Goal: Transaction & Acquisition: Purchase product/service

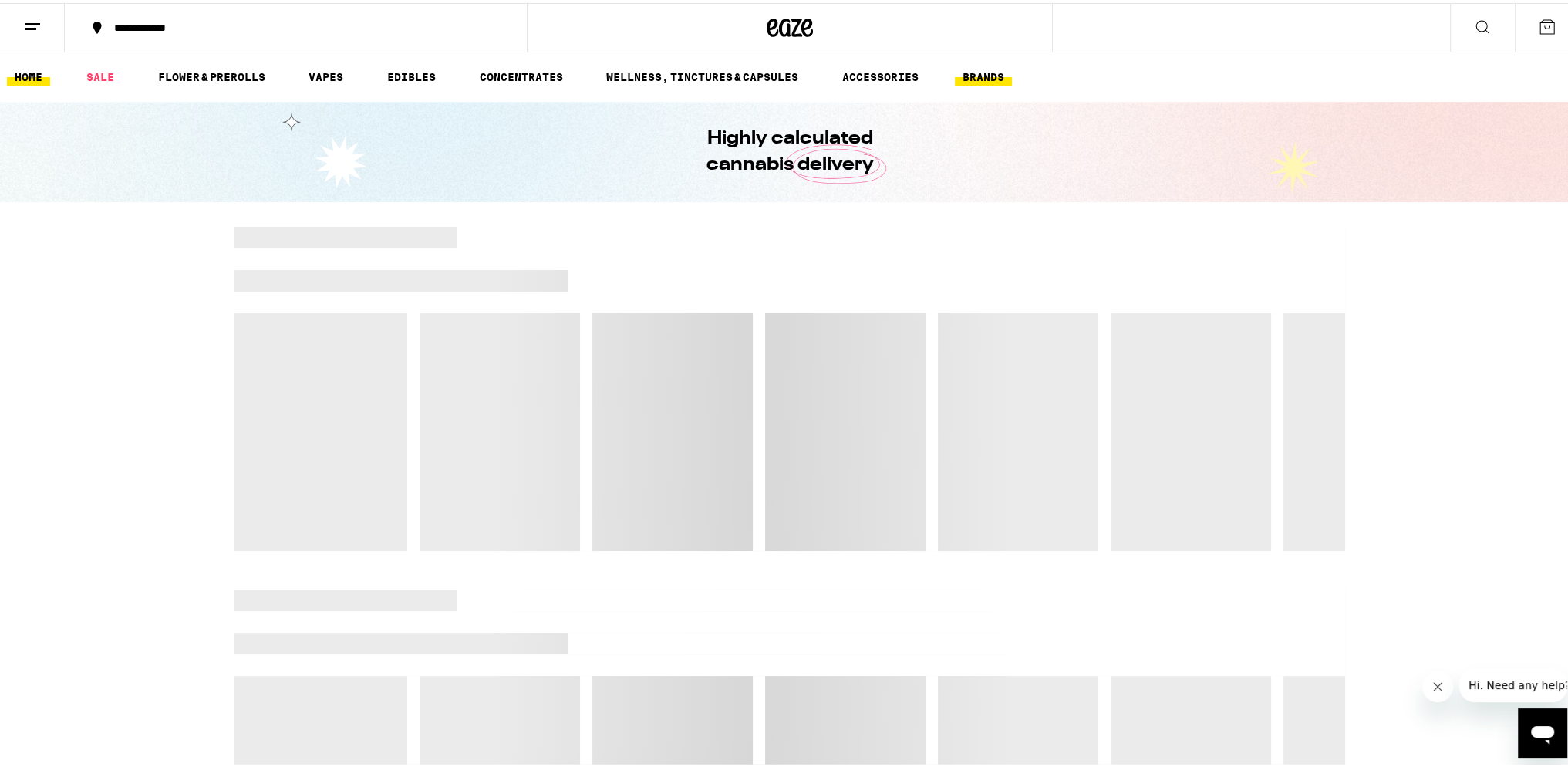
click at [978, 79] on link "BRANDS" at bounding box center [983, 74] width 57 height 18
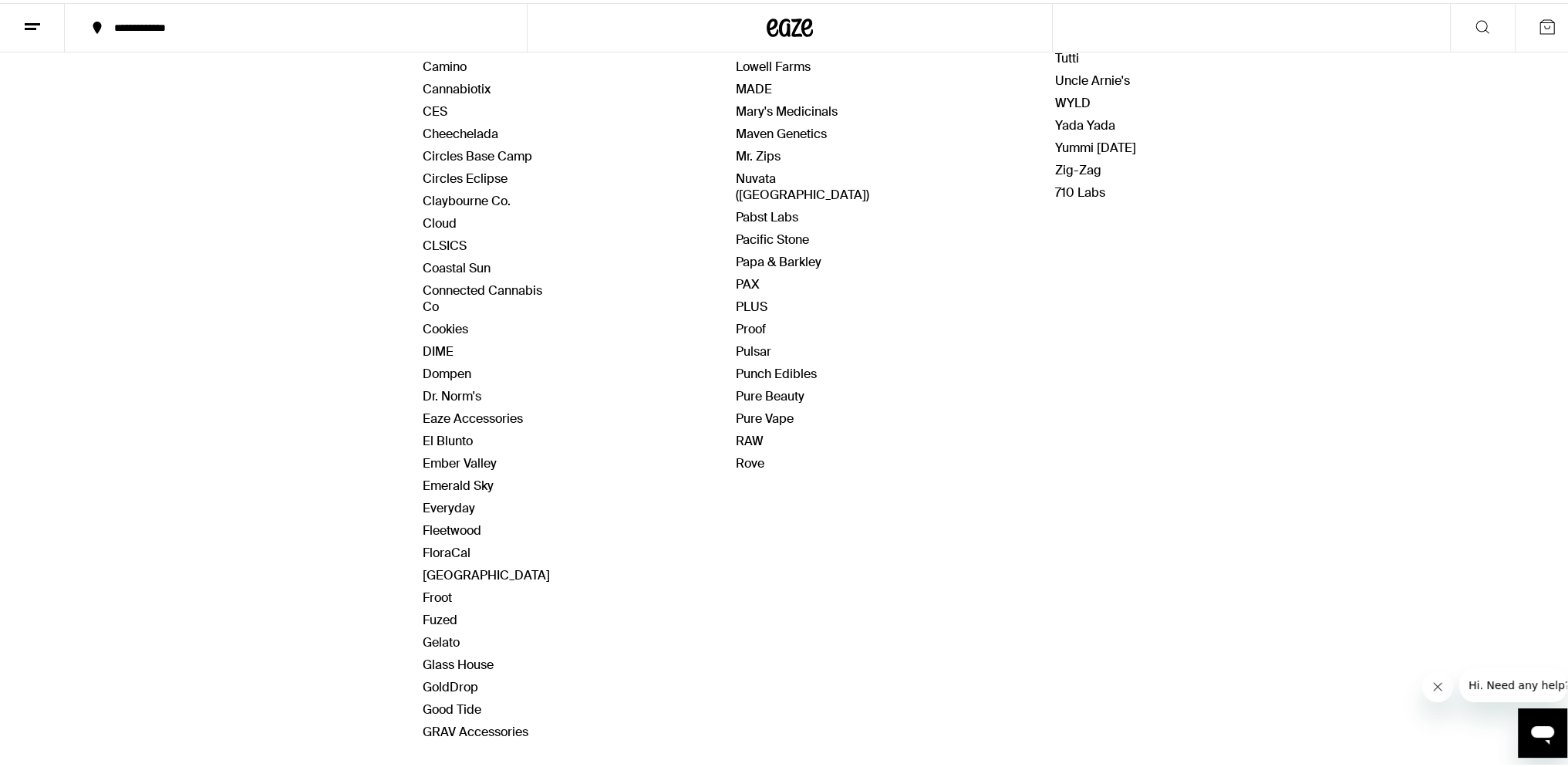
scroll to position [707, 0]
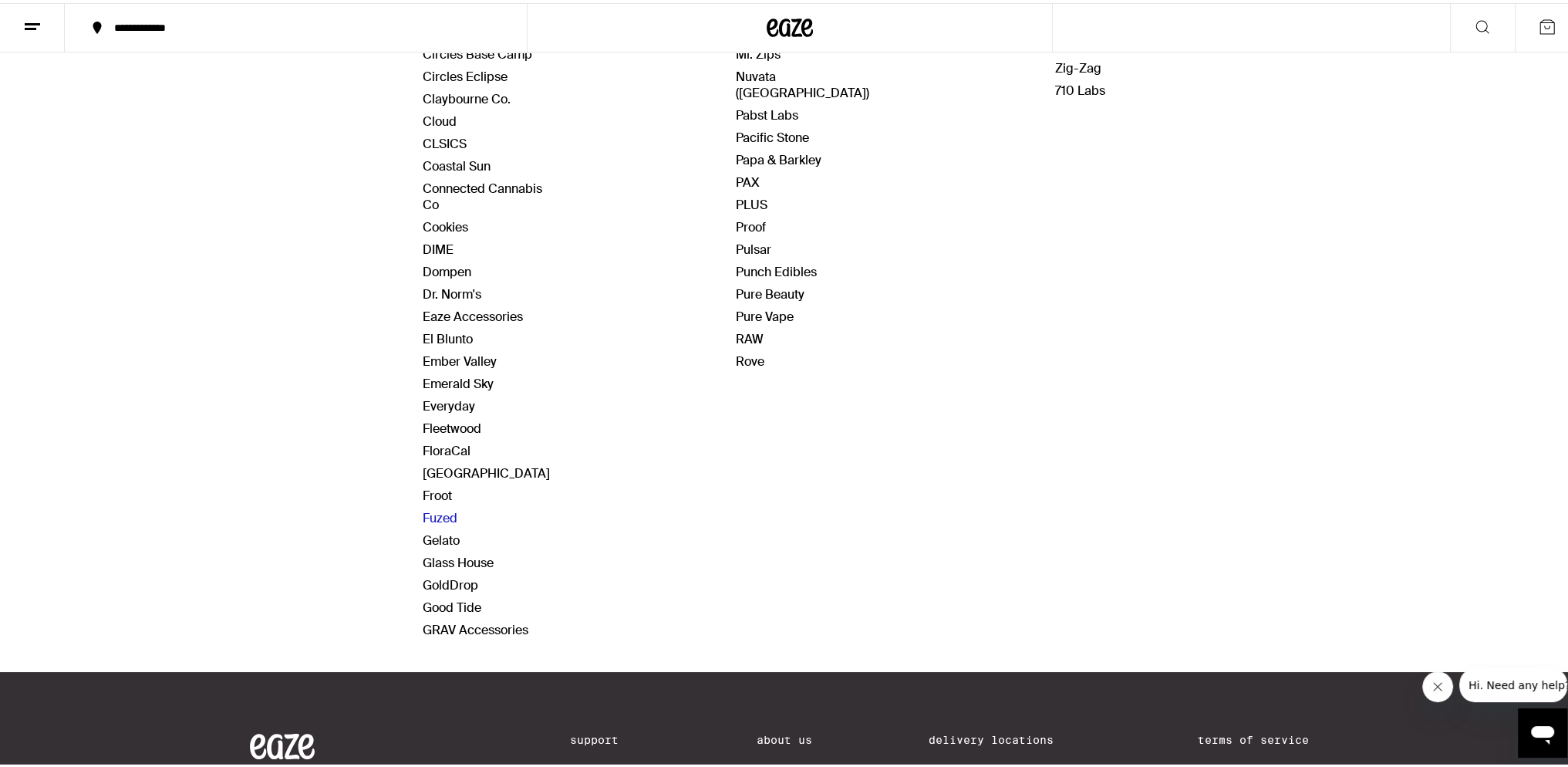
click at [425, 510] on div "Brands A - G Alien Labs Allswell Almora Farm Anarchy Astronauts Autumn Brands B…" at bounding box center [486, 96] width 127 height 1083
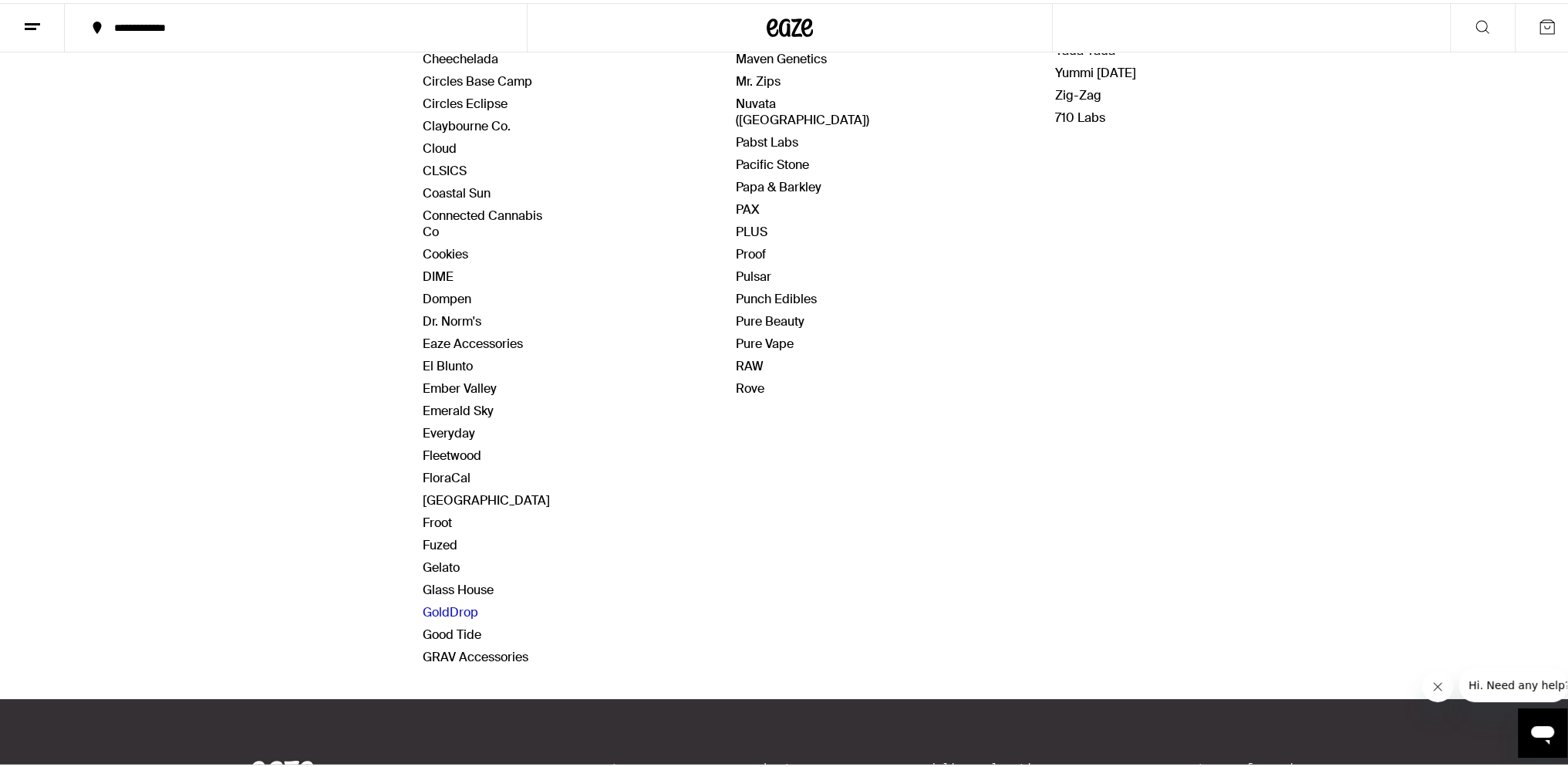
click at [434, 601] on link "GoldDrop" at bounding box center [450, 609] width 56 height 16
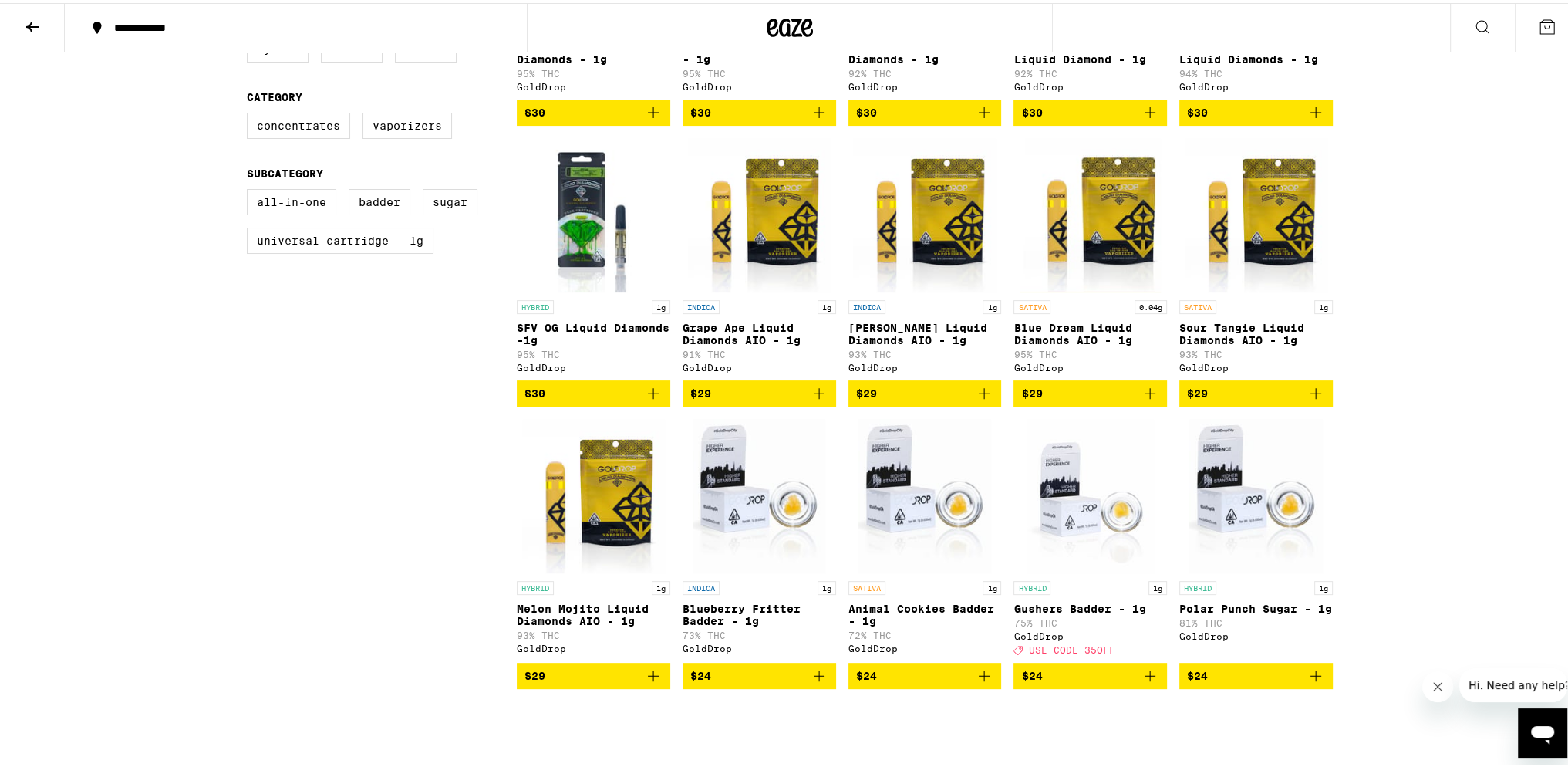
scroll to position [618, 0]
